Goal: Task Accomplishment & Management: Manage account settings

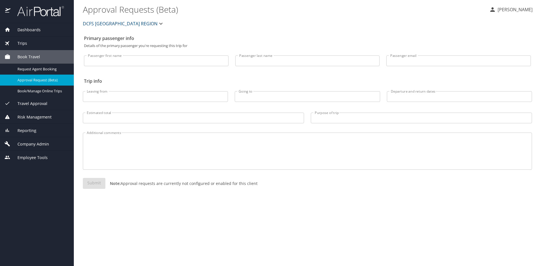
click at [32, 31] on span "Dashboards" at bounding box center [25, 30] width 30 height 6
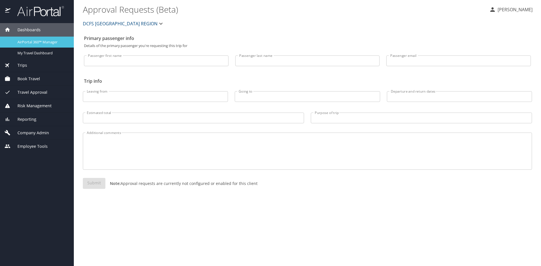
click at [33, 40] on span "AirPortal 360™ Manager" at bounding box center [42, 41] width 50 height 5
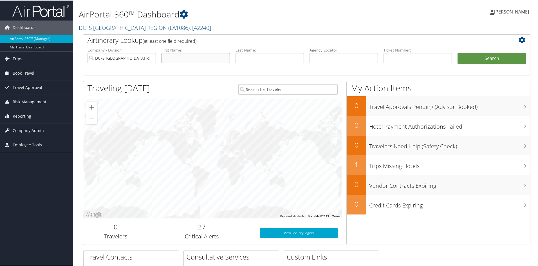
click at [178, 58] on input "text" at bounding box center [196, 57] width 68 height 10
type input "Z"
type input "yolania"
type input "cole"
click at [458, 52] on button "Search" at bounding box center [492, 57] width 68 height 11
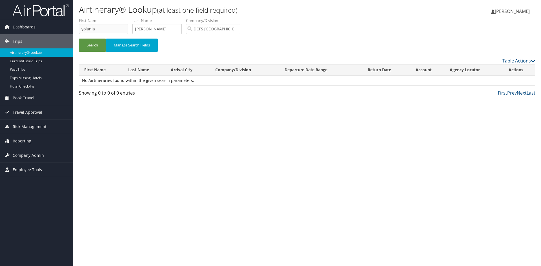
click at [123, 26] on input "yolania" at bounding box center [103, 29] width 49 height 10
type input "zy"
click at [79, 39] on button "Search" at bounding box center [92, 45] width 27 height 13
type input "bell"
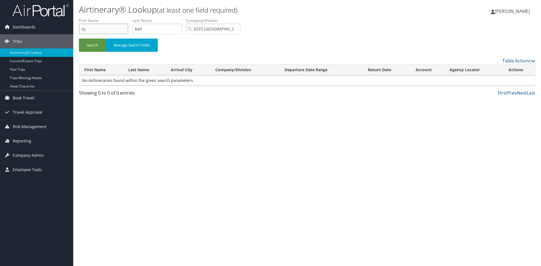
click at [123, 26] on input "zy" at bounding box center [103, 29] width 49 height 10
type input "zy"
type input "y"
click at [122, 26] on input "zy" at bounding box center [103, 29] width 49 height 10
type input "zyquencia"
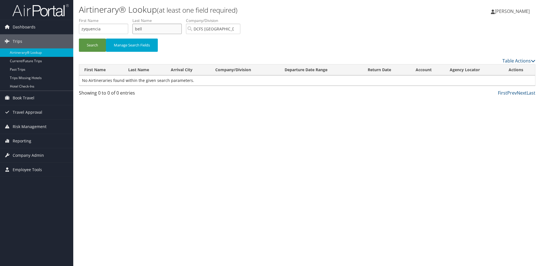
click at [79, 39] on button "Search" at bounding box center [92, 45] width 27 height 13
type input "bel"
click at [27, 45] on link "Trips" at bounding box center [36, 41] width 73 height 14
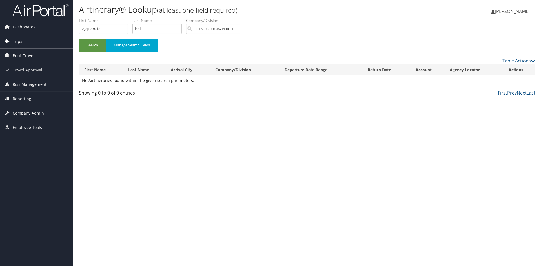
click at [27, 45] on link "Trips" at bounding box center [36, 41] width 73 height 14
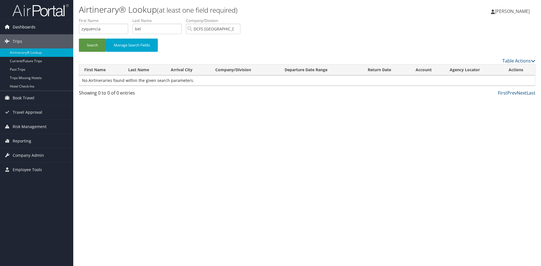
click at [30, 25] on span "Dashboards" at bounding box center [24, 27] width 23 height 14
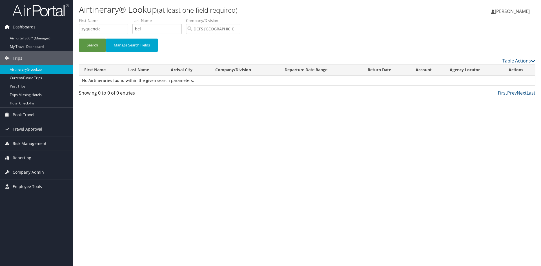
click at [30, 32] on span "Dashboards" at bounding box center [24, 27] width 23 height 14
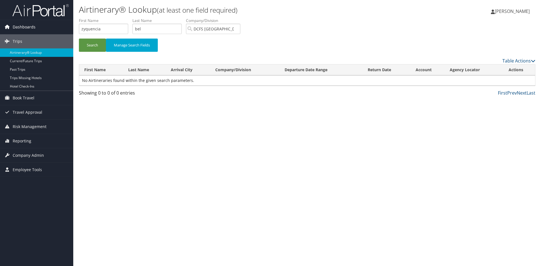
click at [30, 32] on span "Dashboards" at bounding box center [24, 27] width 23 height 14
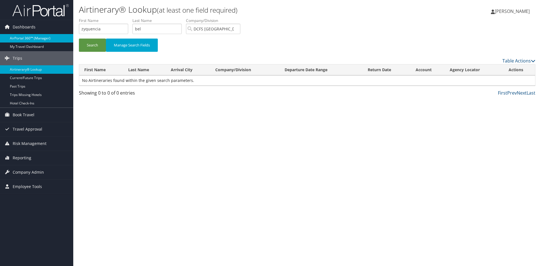
click at [31, 36] on link "AirPortal 360™ (Manager)" at bounding box center [36, 38] width 73 height 8
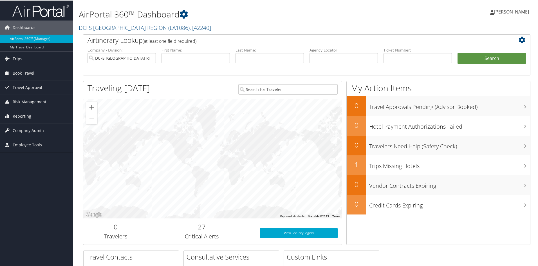
type input "ZYQUINCIA"
click at [253, 53] on input "text" at bounding box center [270, 57] width 68 height 10
type input "BELL"
click at [487, 56] on button "Search" at bounding box center [492, 57] width 68 height 11
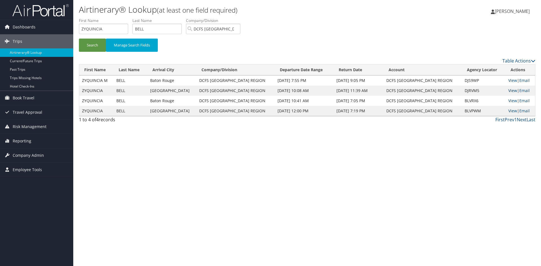
click at [508, 92] on link "View" at bounding box center [512, 90] width 9 height 5
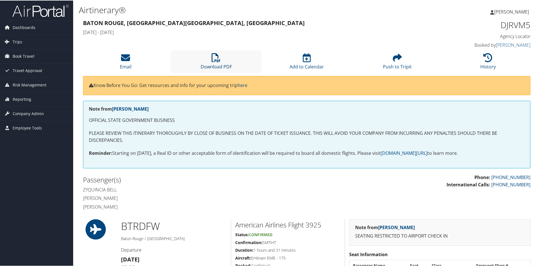
drag, startPoint x: 0, startPoint y: 0, endPoint x: 216, endPoint y: 63, distance: 225.2
click at [216, 63] on link "Download PDF" at bounding box center [216, 63] width 31 height 14
